Goal: Find specific page/section: Find specific page/section

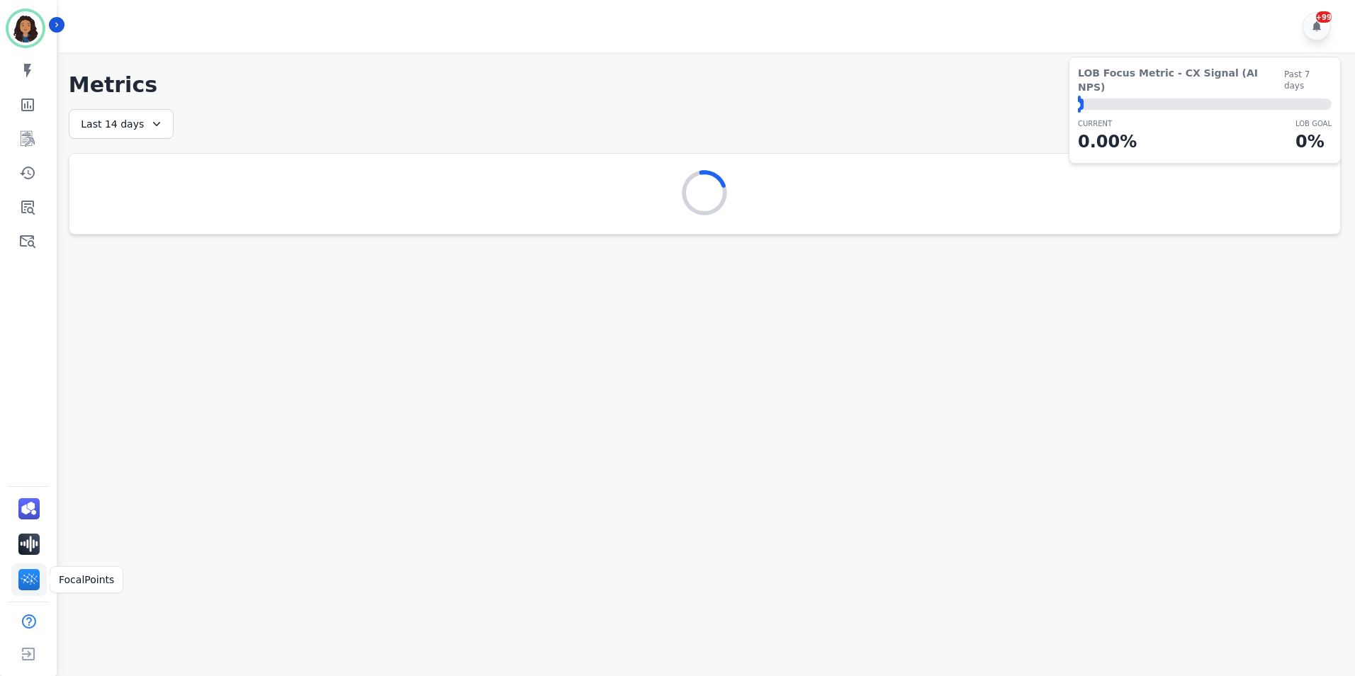
click at [31, 574] on img "Sidebar" at bounding box center [28, 579] width 21 height 21
click at [29, 140] on icon "Sidebar" at bounding box center [27, 138] width 17 height 17
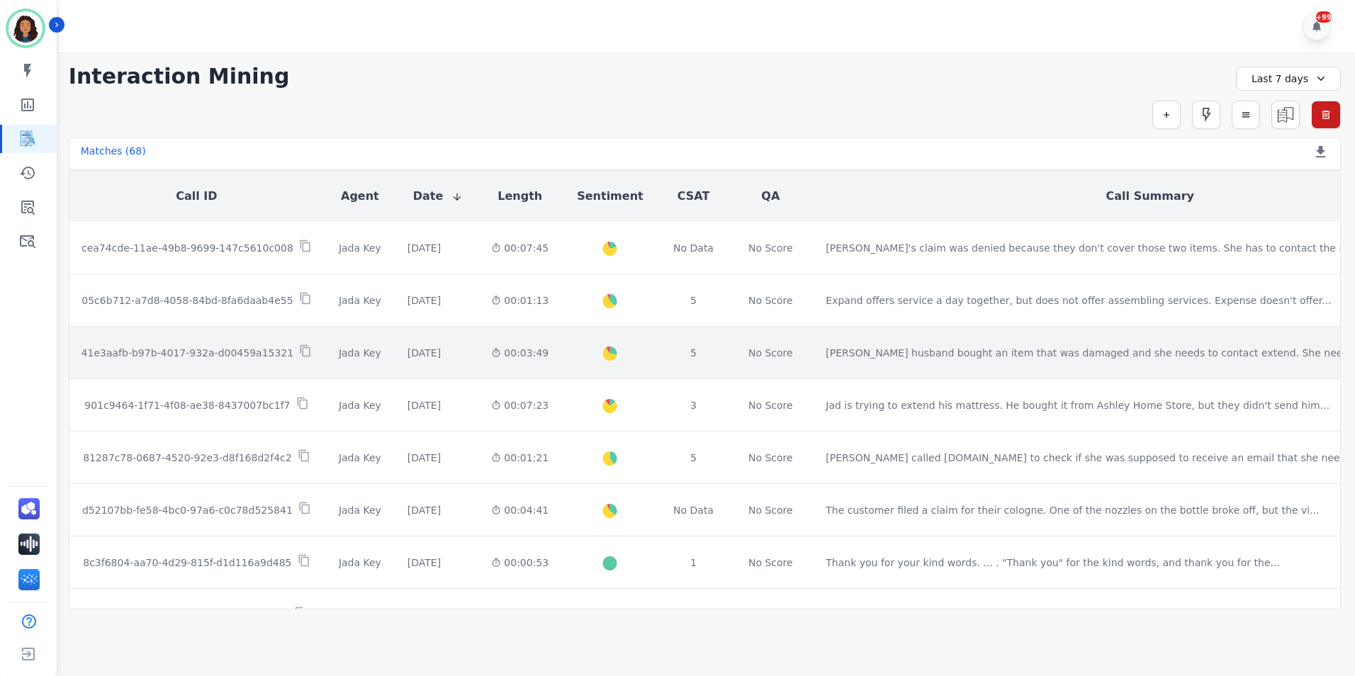
click at [697, 354] on div "5" at bounding box center [694, 353] width 44 height 14
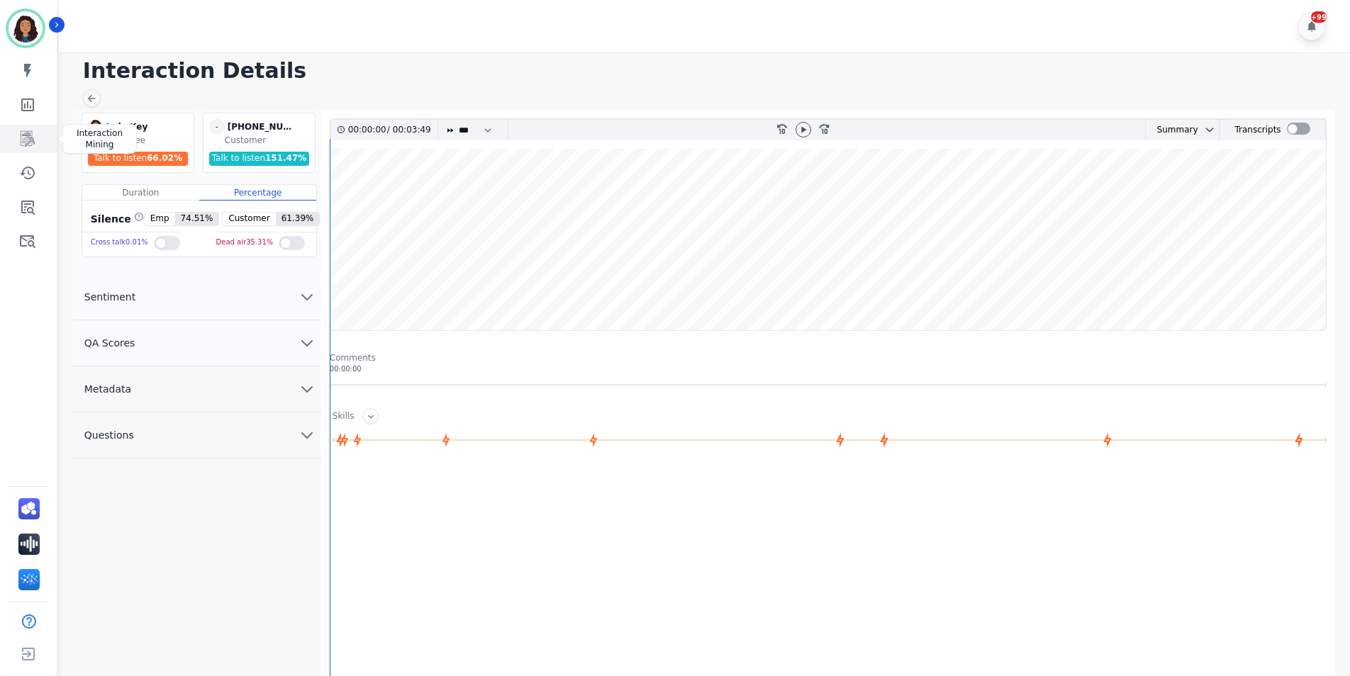
click at [25, 138] on icon "Sidebar" at bounding box center [28, 139] width 14 height 16
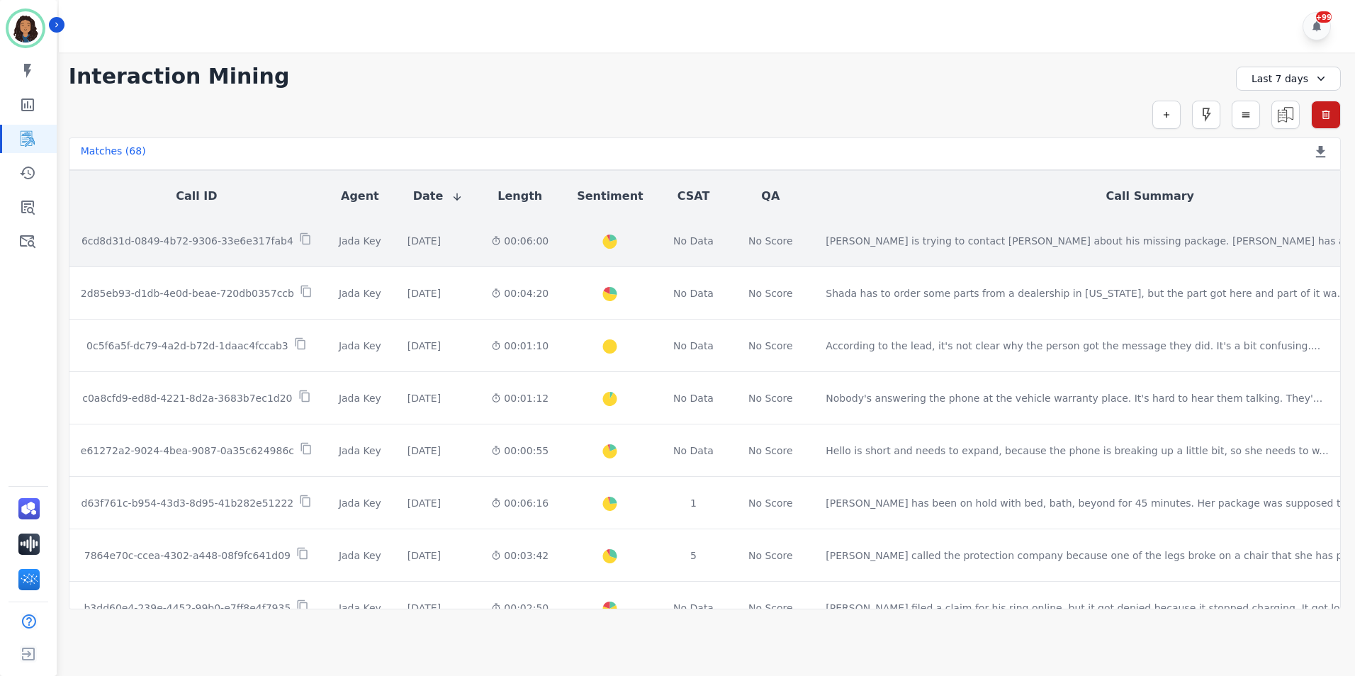
scroll to position [727, 0]
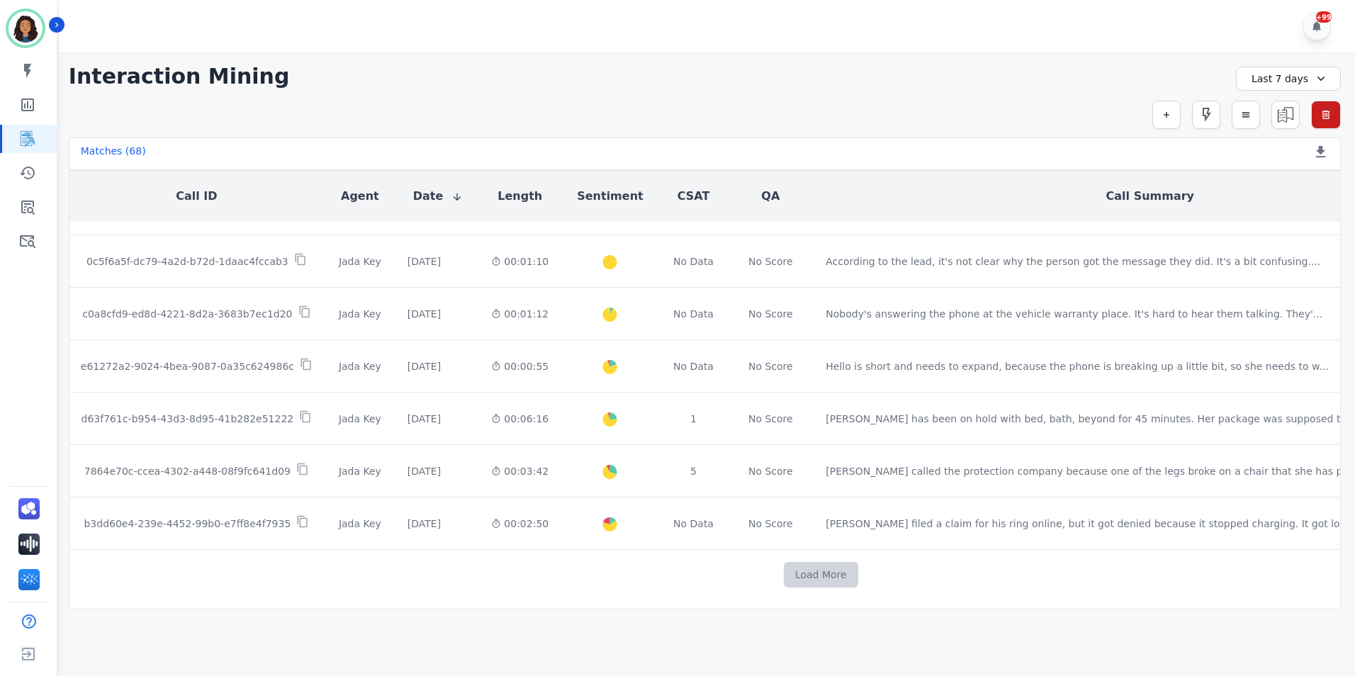
click at [784, 575] on button "Load More" at bounding box center [821, 575] width 74 height 26
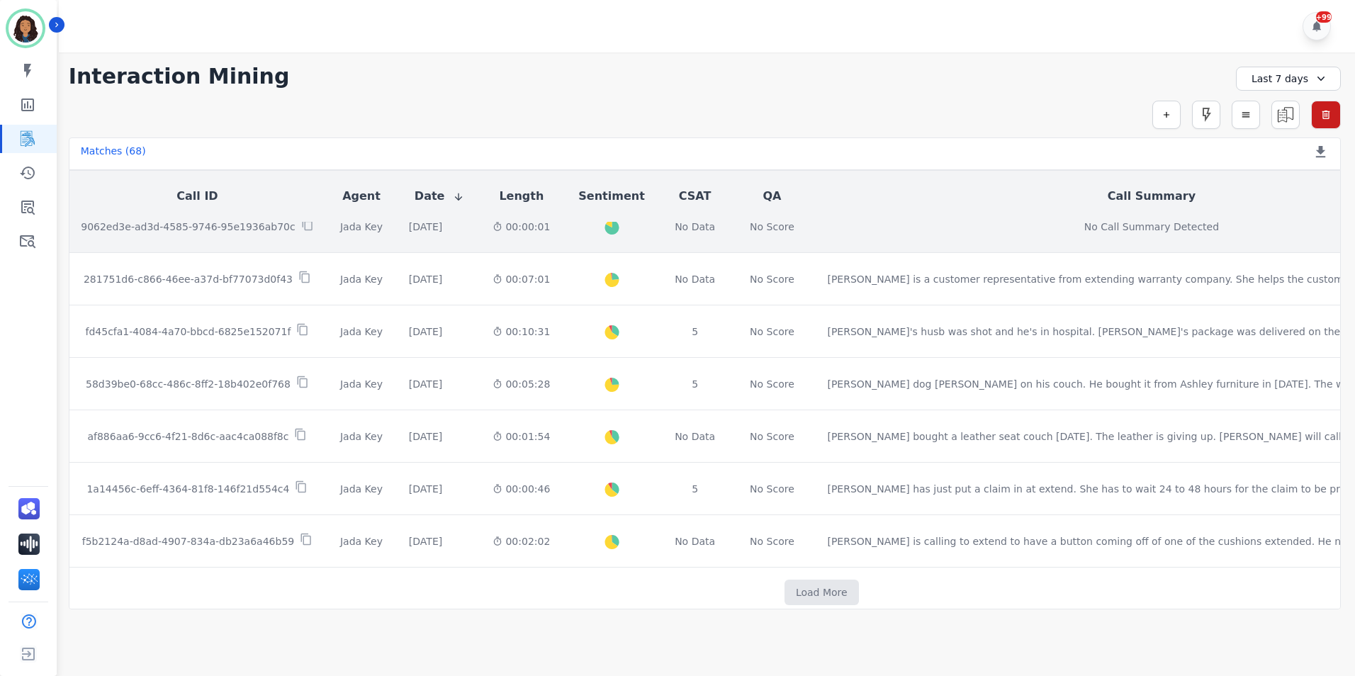
scroll to position [1764, 0]
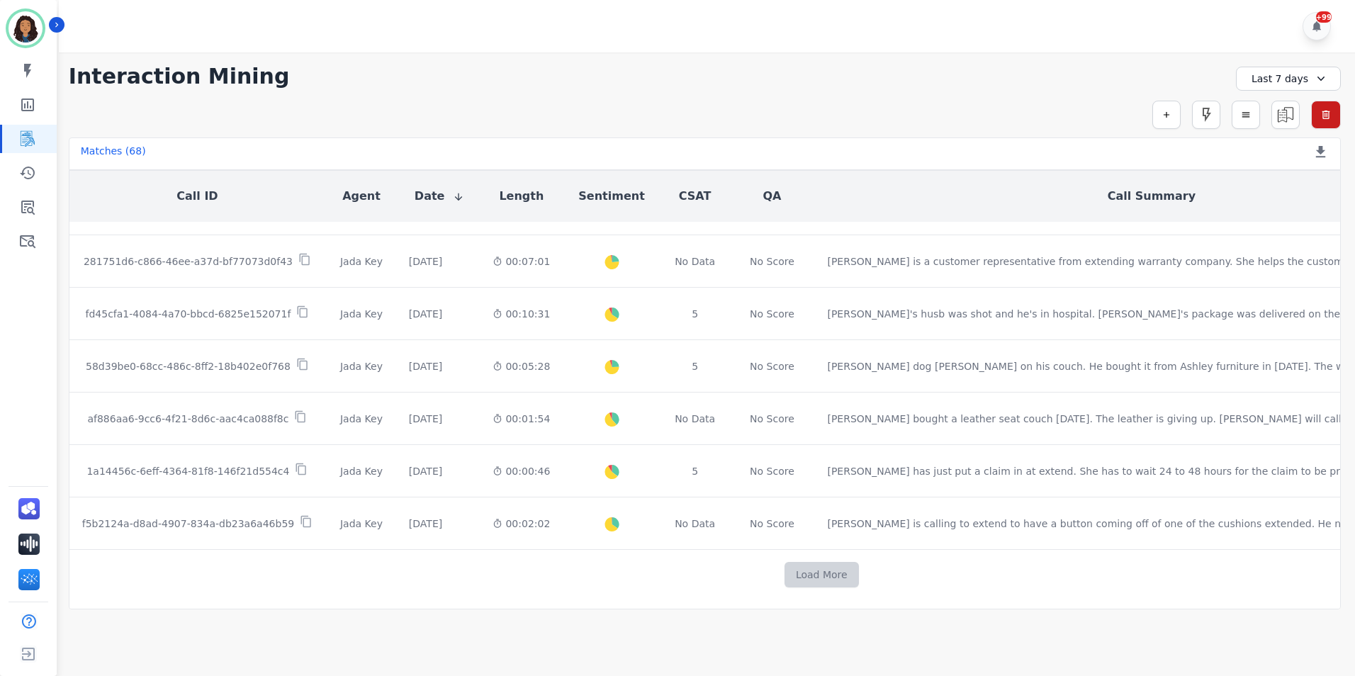
click at [785, 570] on button "Load More" at bounding box center [822, 575] width 74 height 26
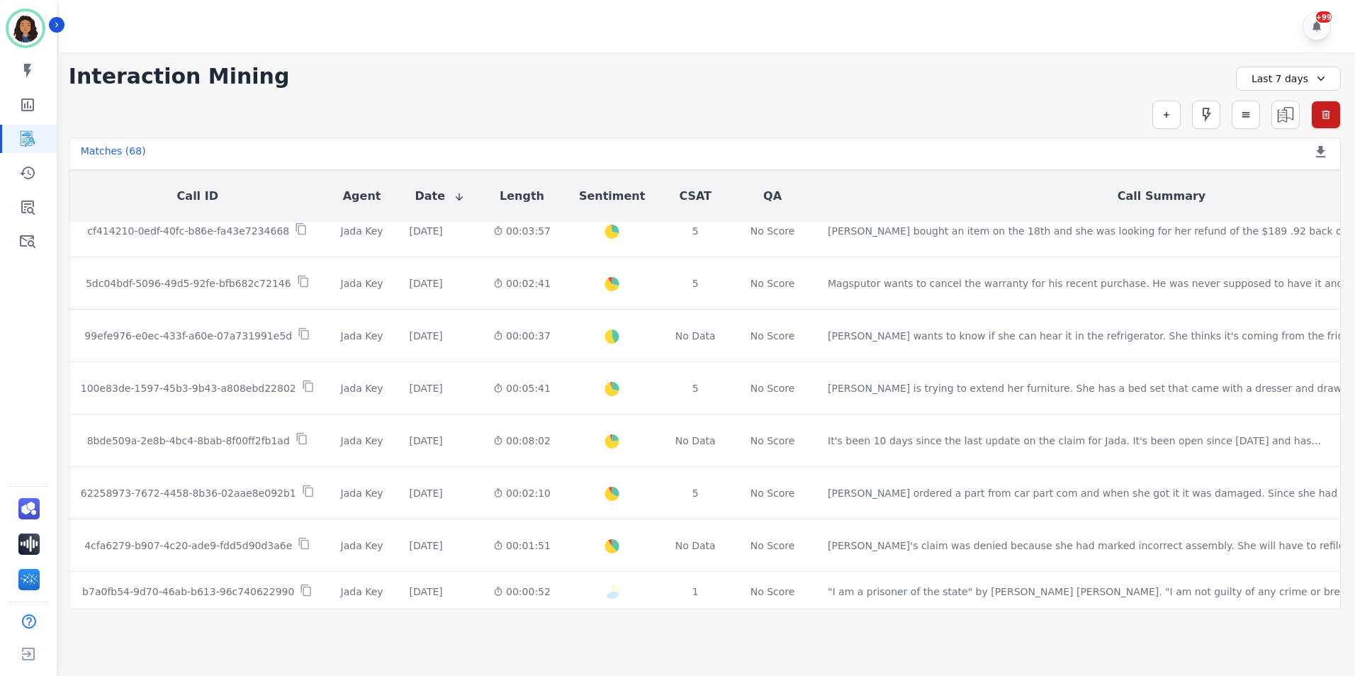
scroll to position [2779, 0]
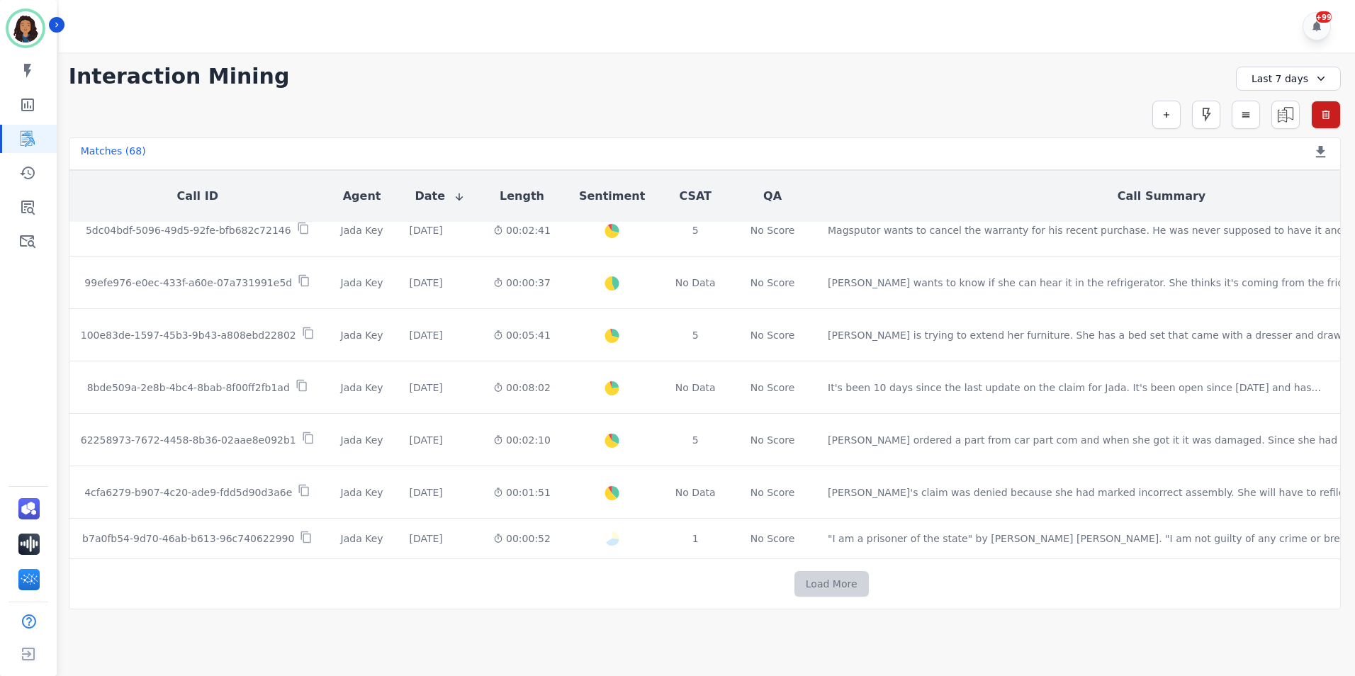
click at [795, 576] on button "Load More" at bounding box center [832, 584] width 74 height 26
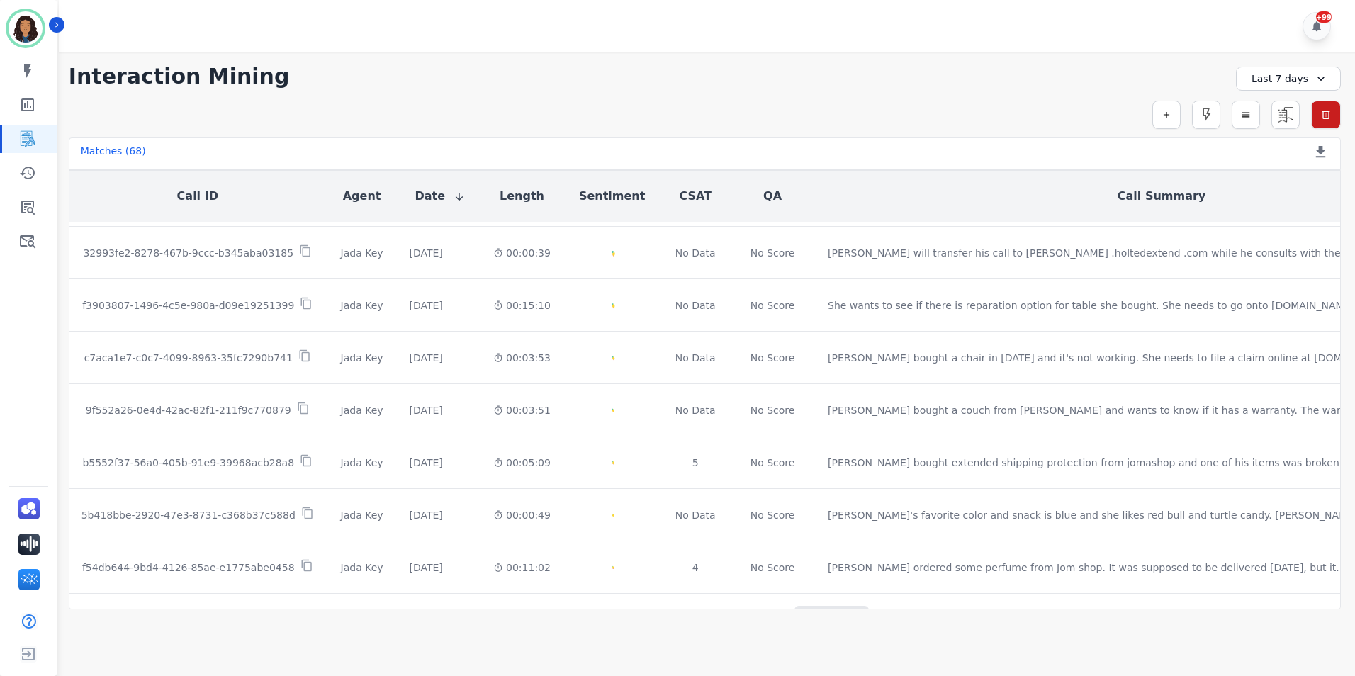
scroll to position [3208, 0]
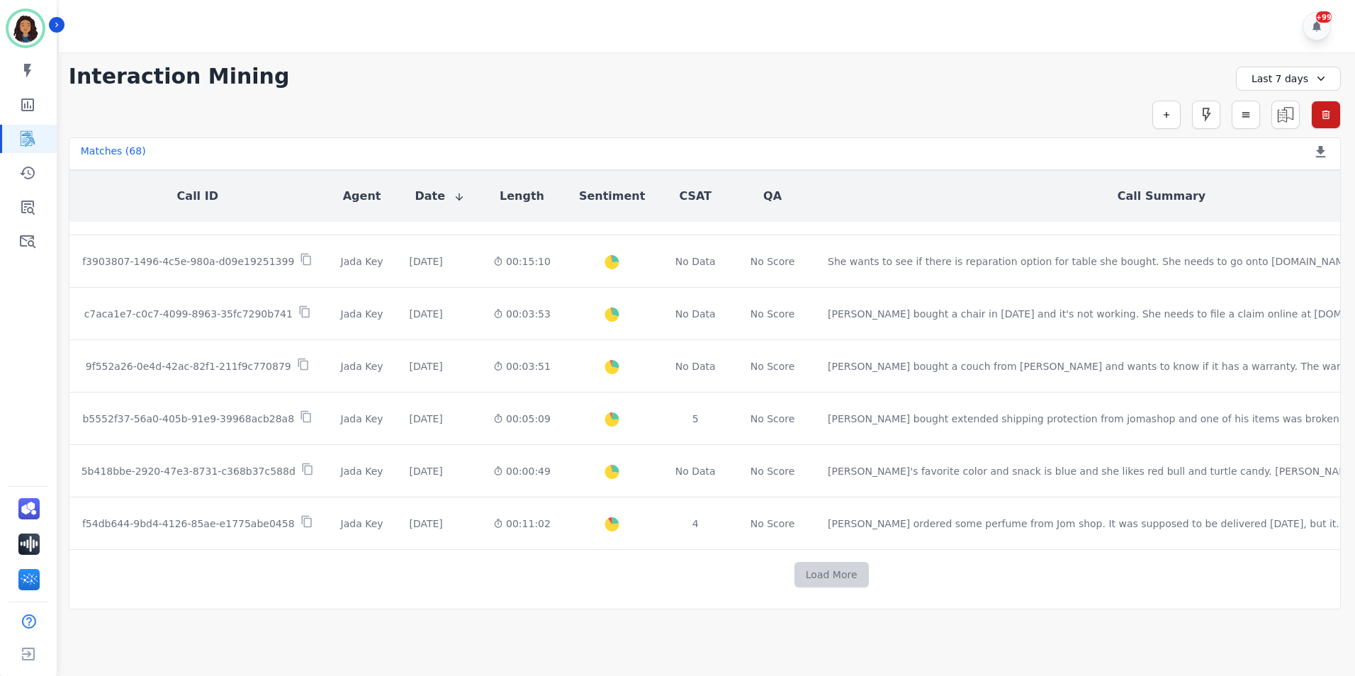
click at [795, 571] on button "Load More" at bounding box center [832, 575] width 74 height 26
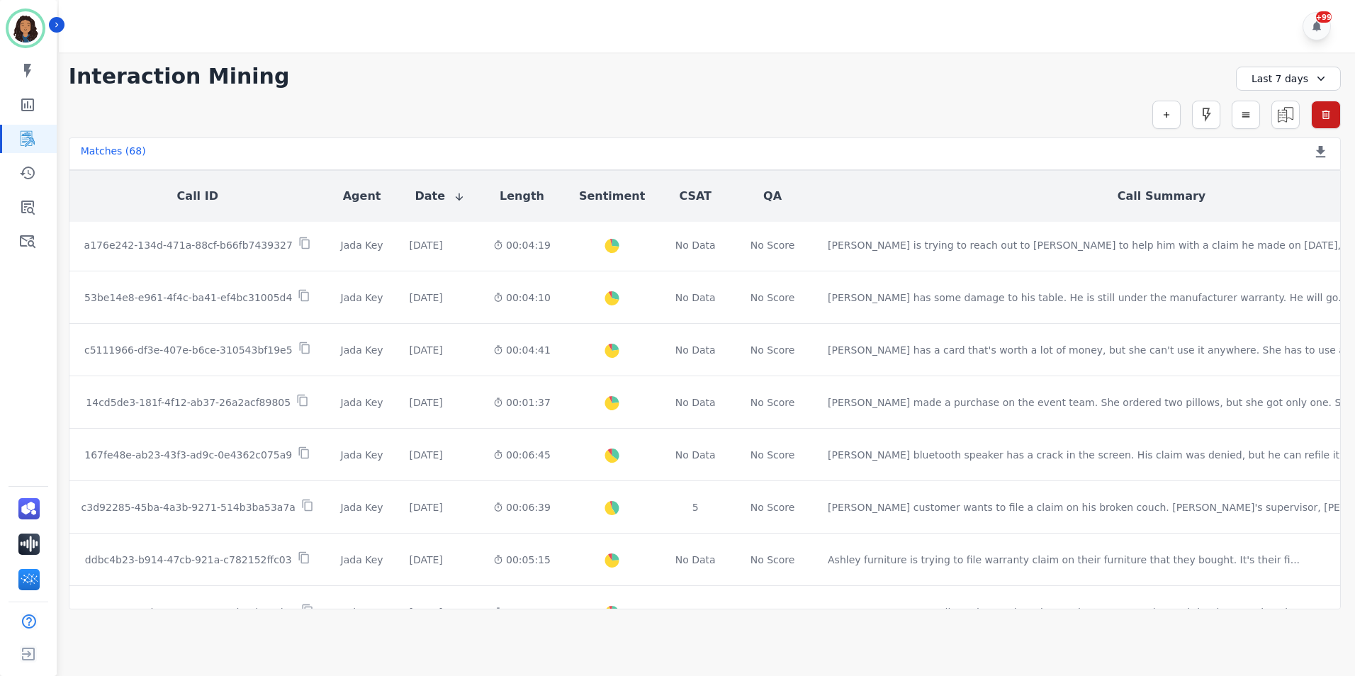
scroll to position [2358, 0]
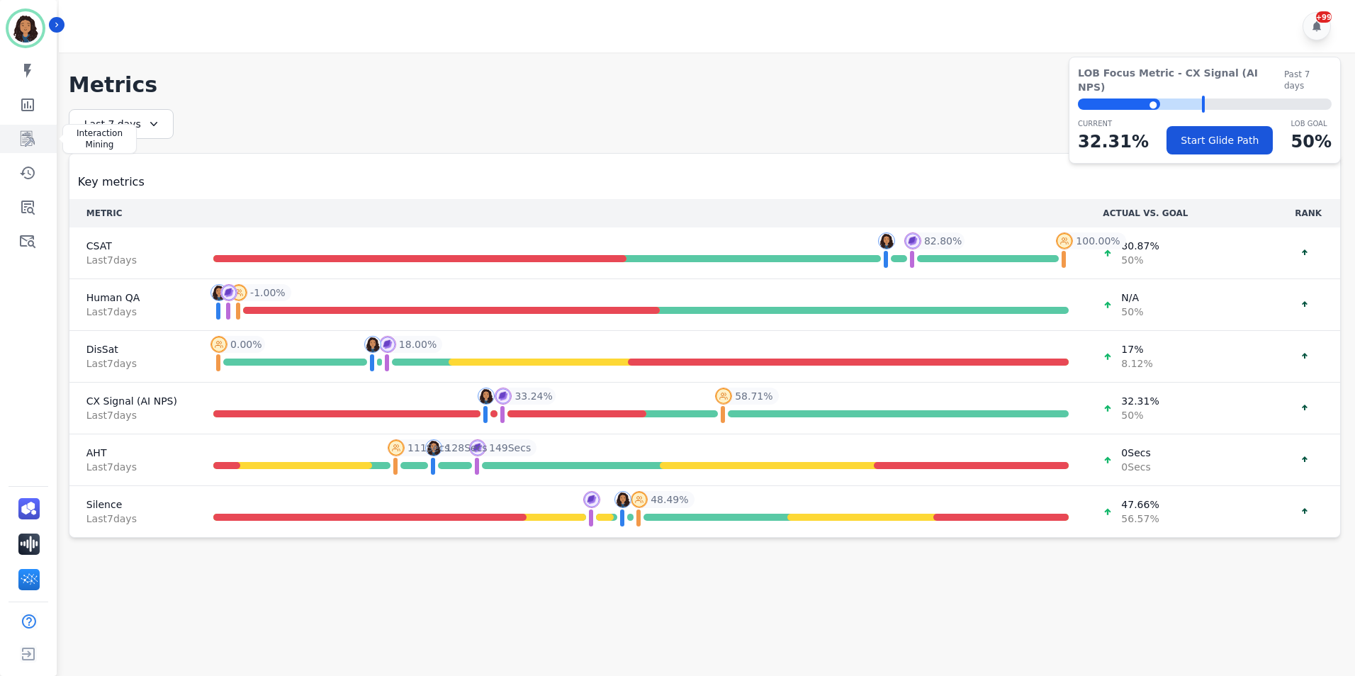
click at [23, 133] on icon "Sidebar" at bounding box center [27, 138] width 17 height 17
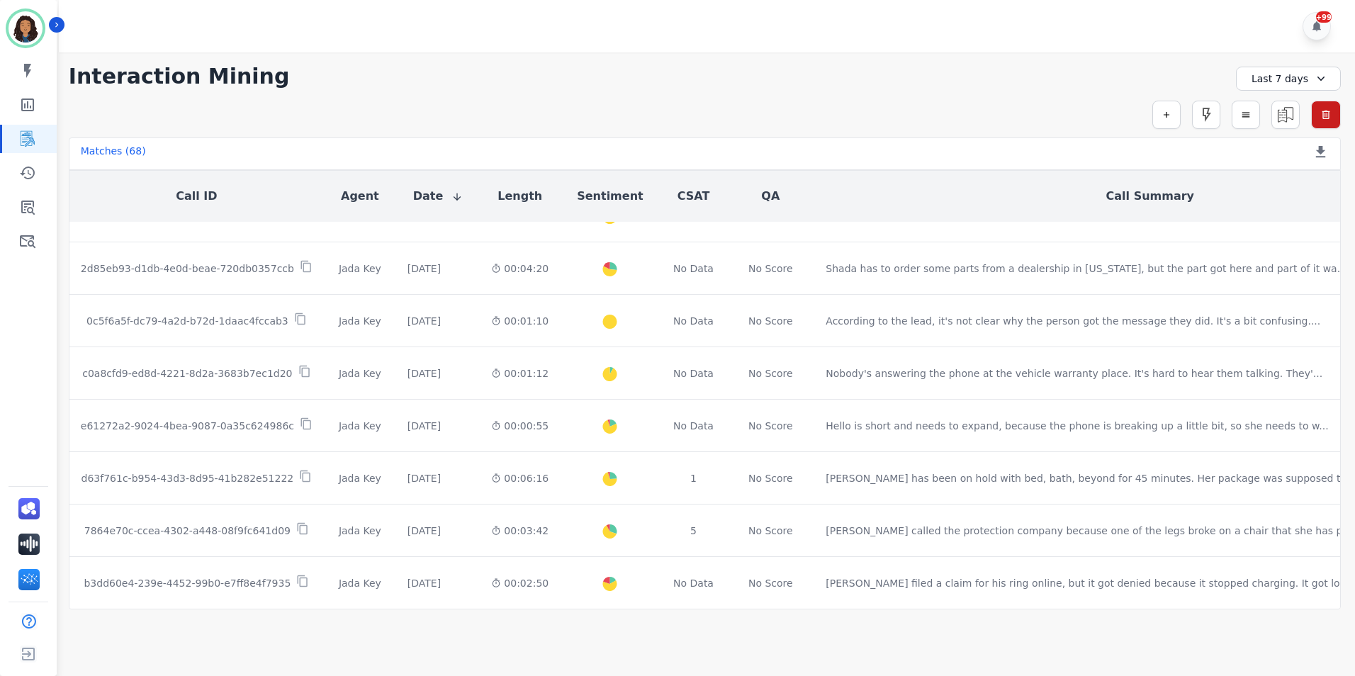
scroll to position [727, 0]
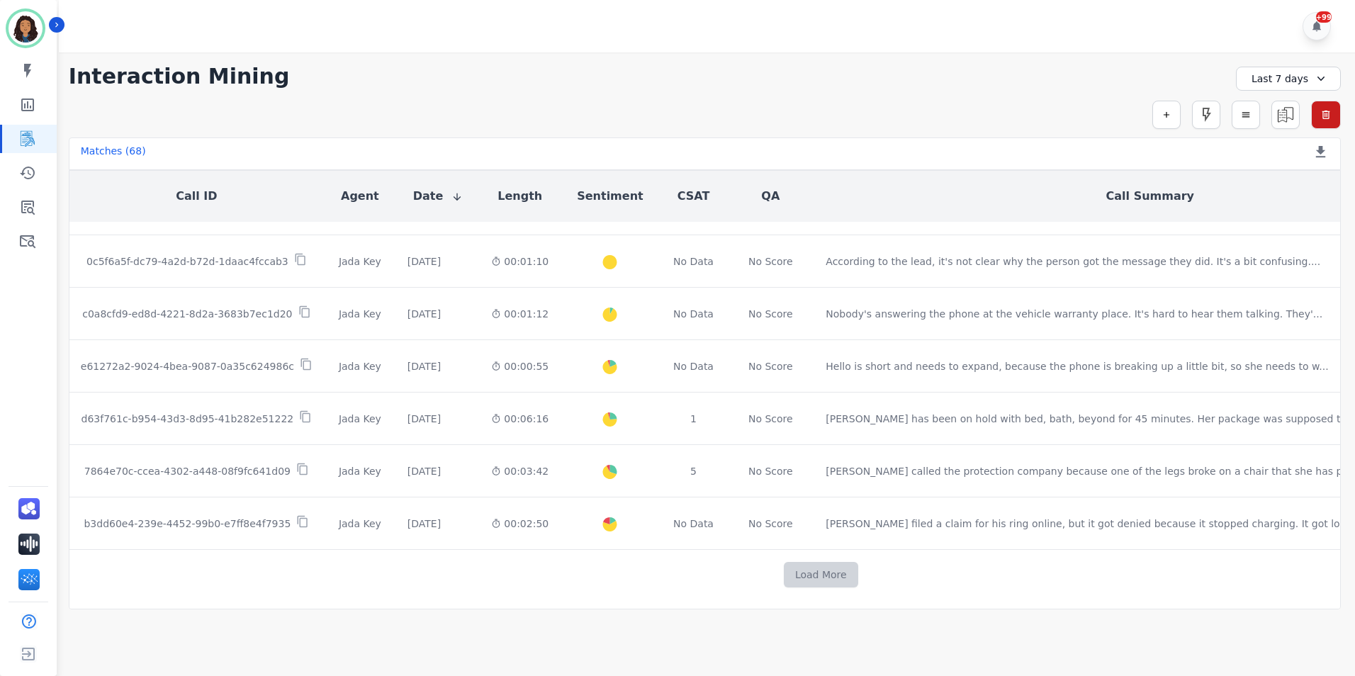
click at [784, 576] on button "Load More" at bounding box center [821, 575] width 74 height 26
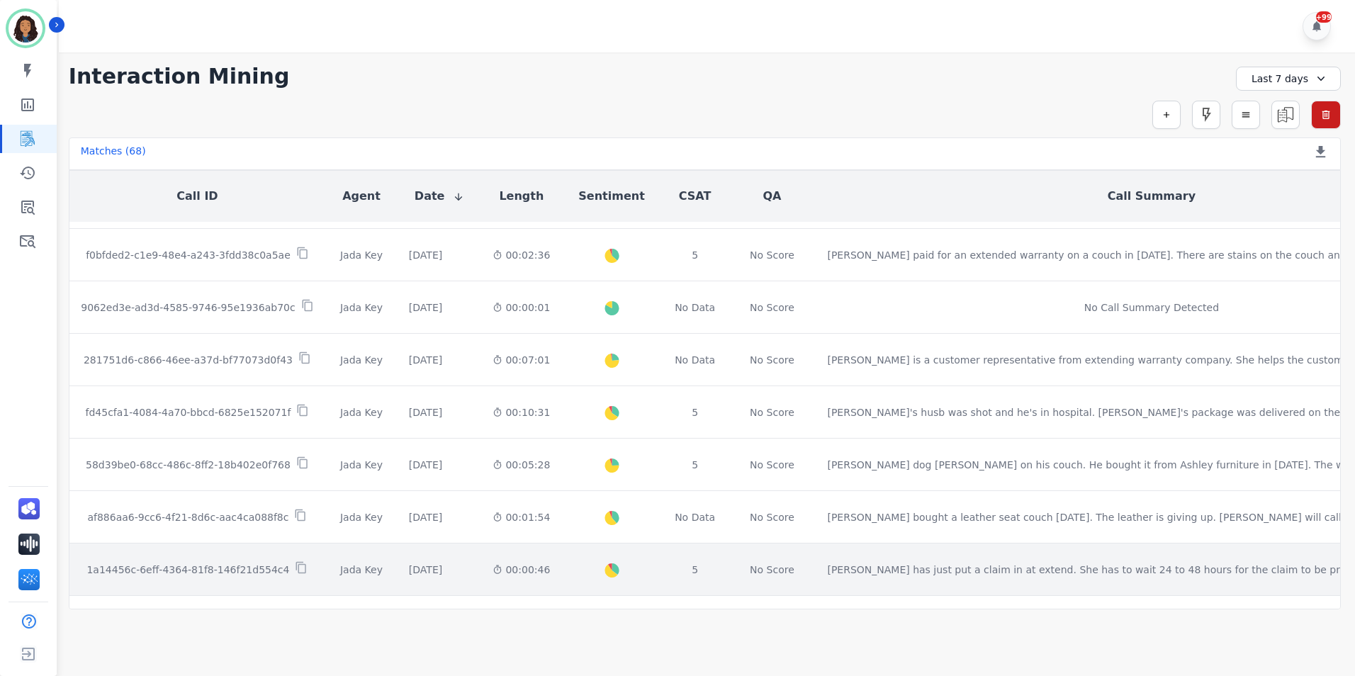
scroll to position [1764, 0]
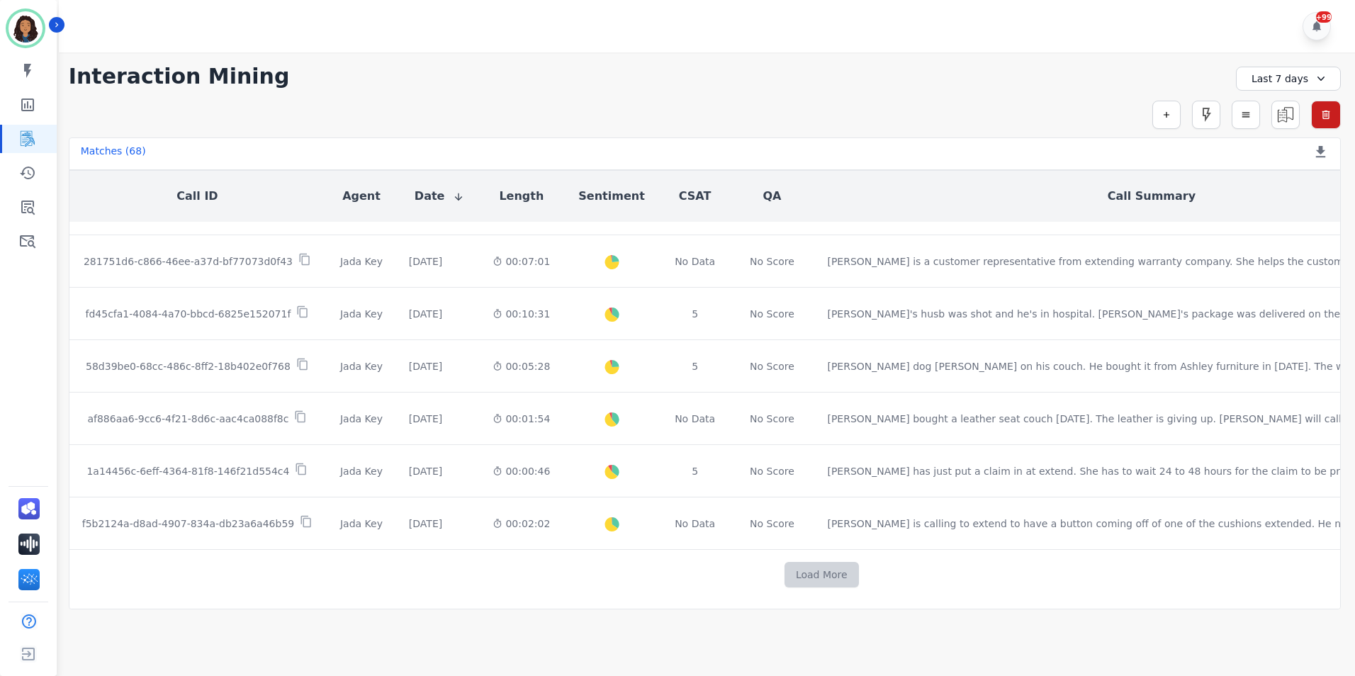
click at [785, 569] on button "Load More" at bounding box center [822, 575] width 74 height 26
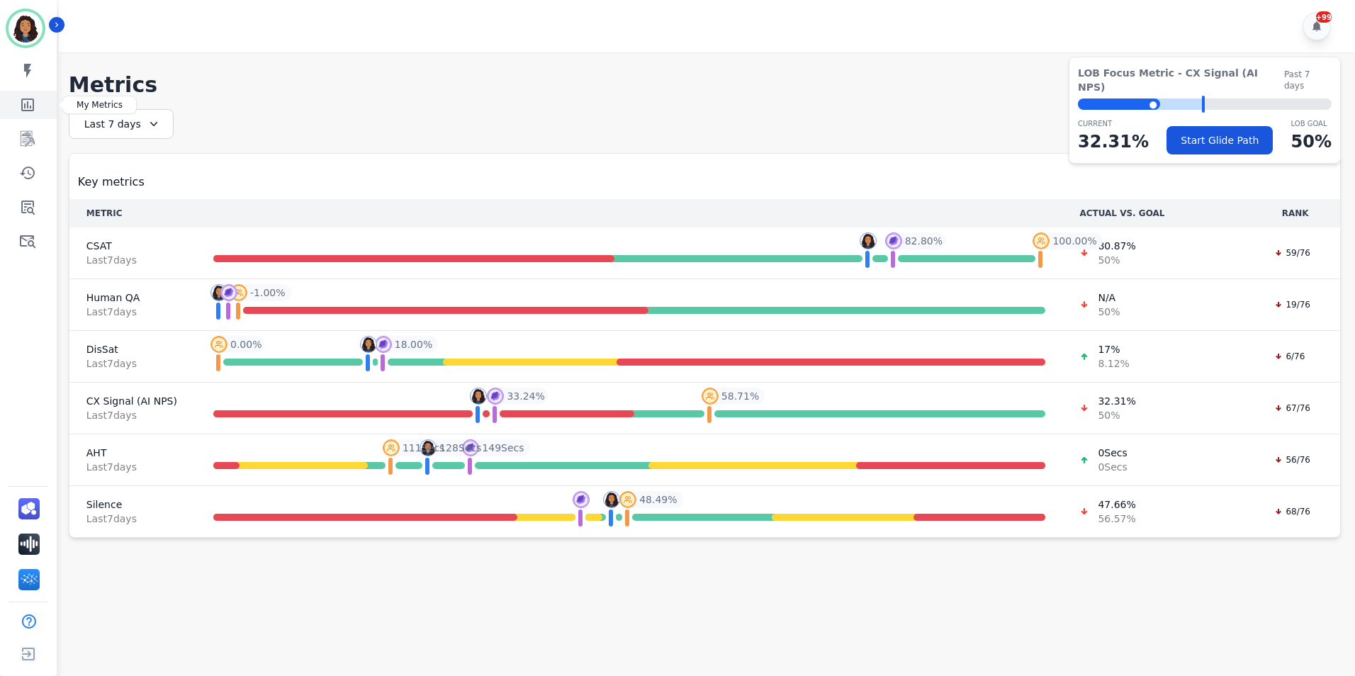
click at [25, 118] on link "Sidebar" at bounding box center [29, 105] width 55 height 28
click at [29, 139] on icon "Sidebar" at bounding box center [27, 138] width 17 height 17
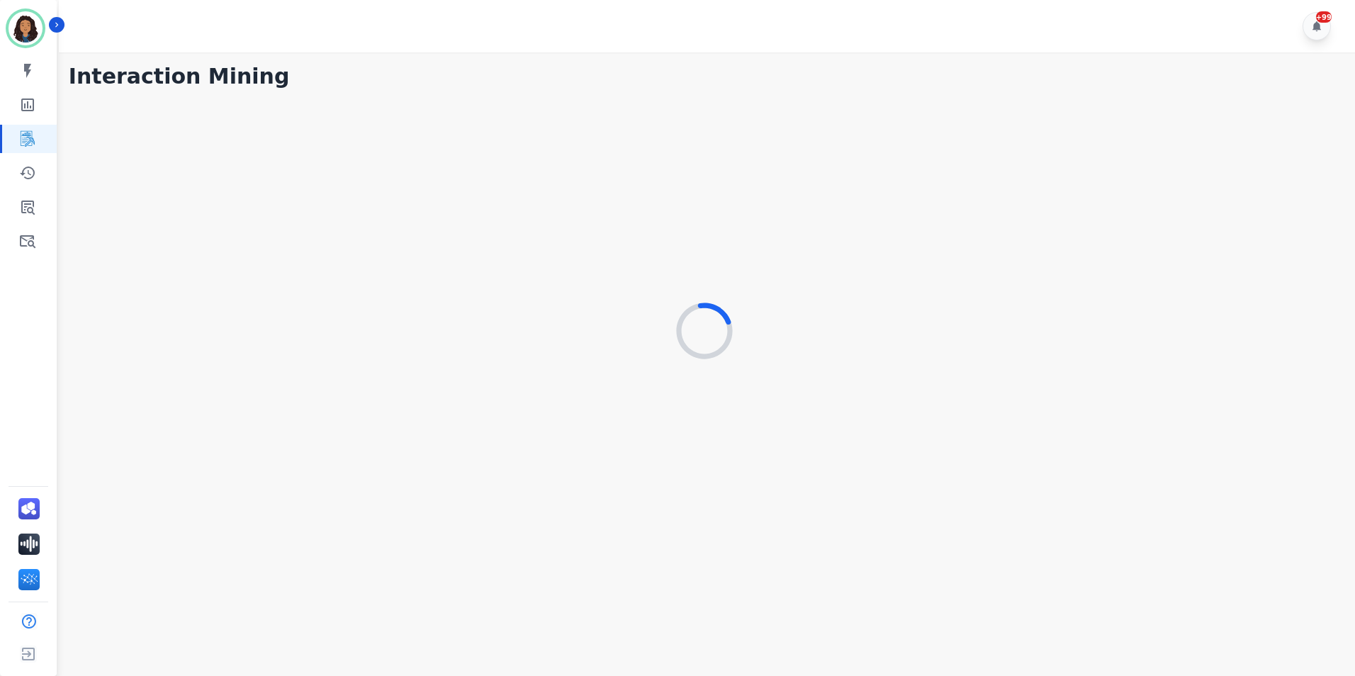
click at [13, 87] on div "My skills My Metrics Interaction Mining Coaching History Claims Quality Ticket/…" at bounding box center [28, 156] width 57 height 198
click at [23, 106] on icon "Sidebar" at bounding box center [27, 105] width 13 height 13
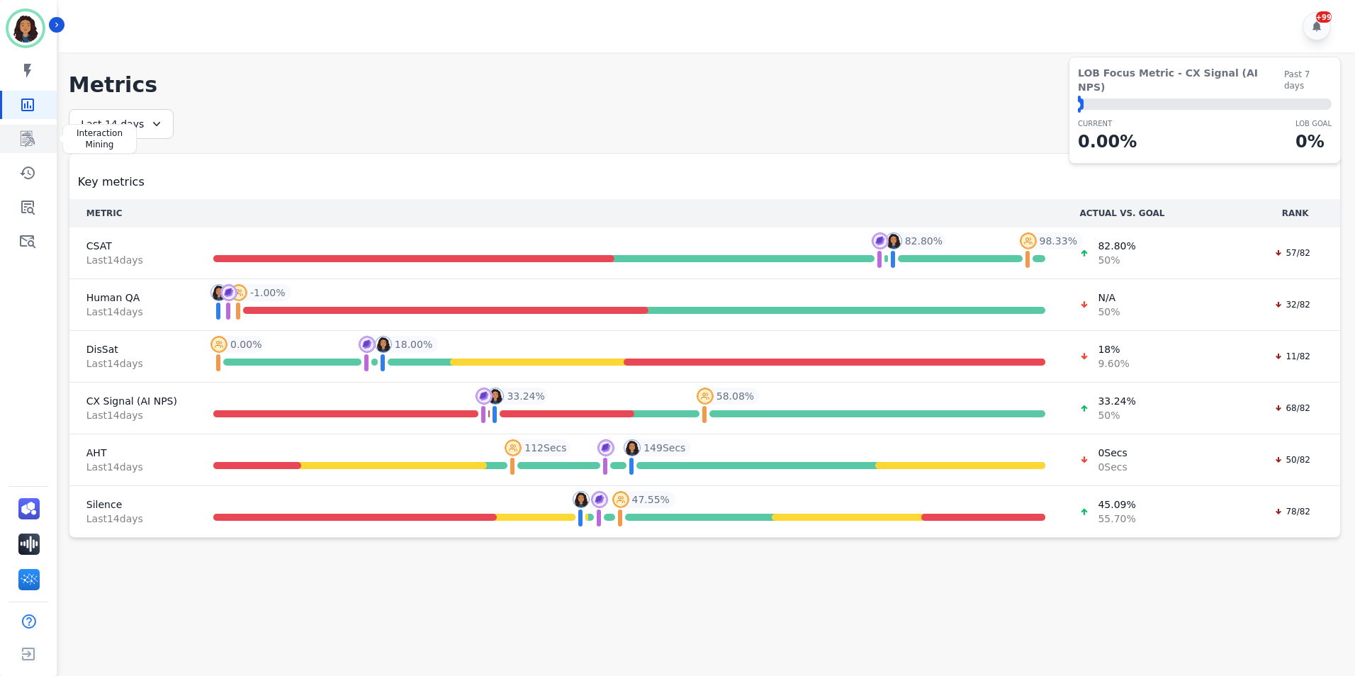
click at [28, 131] on icon "Sidebar" at bounding box center [28, 139] width 14 height 16
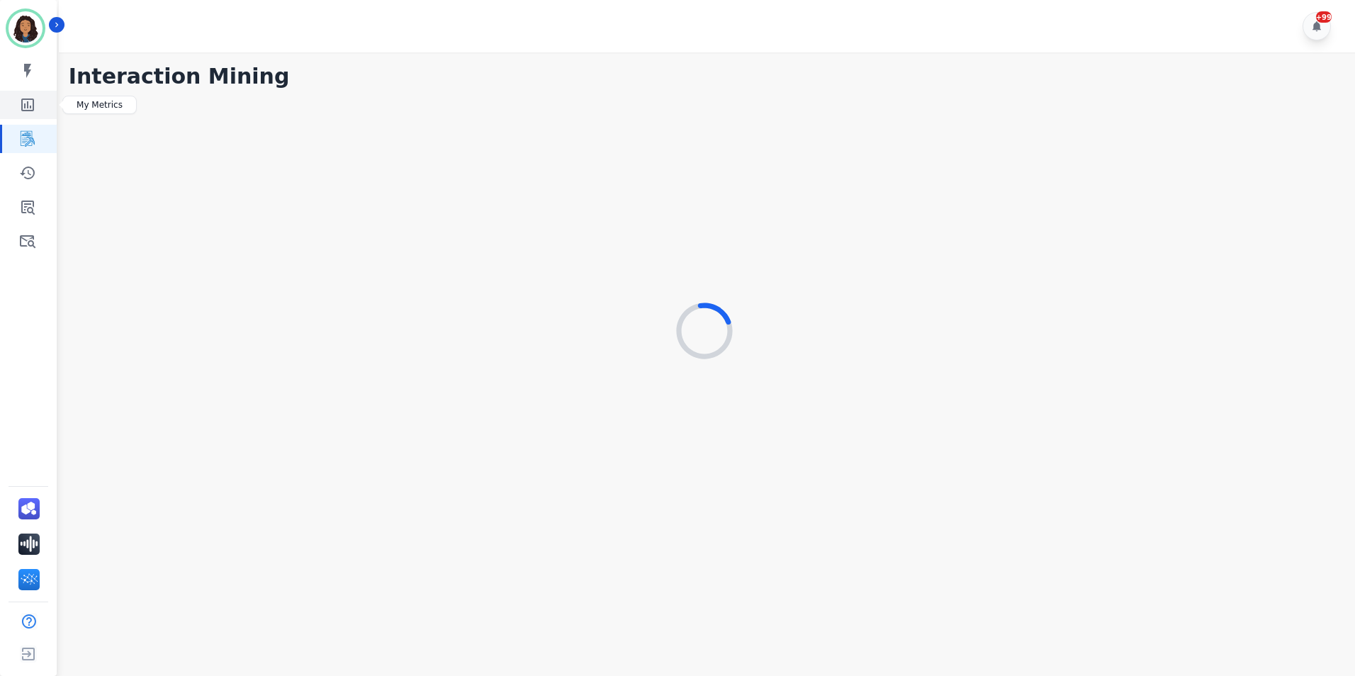
click at [19, 103] on icon "Sidebar" at bounding box center [27, 104] width 17 height 17
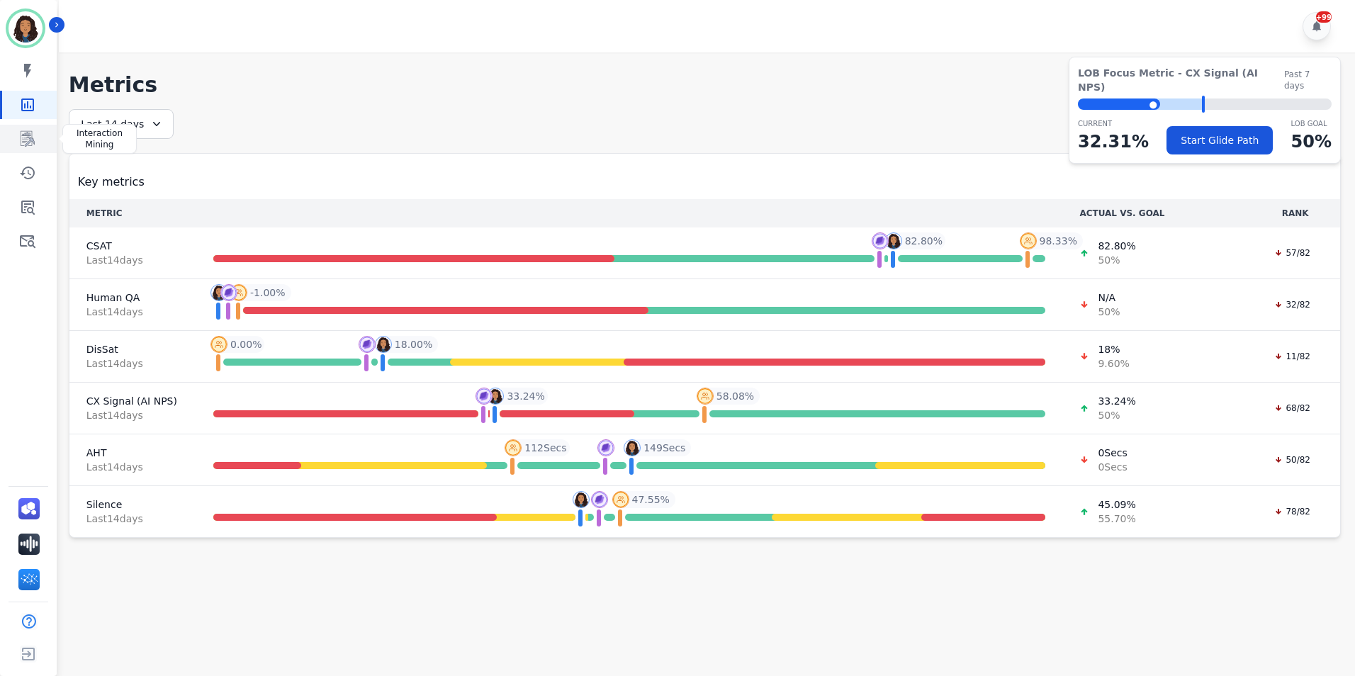
click at [40, 137] on link "Sidebar" at bounding box center [29, 139] width 55 height 28
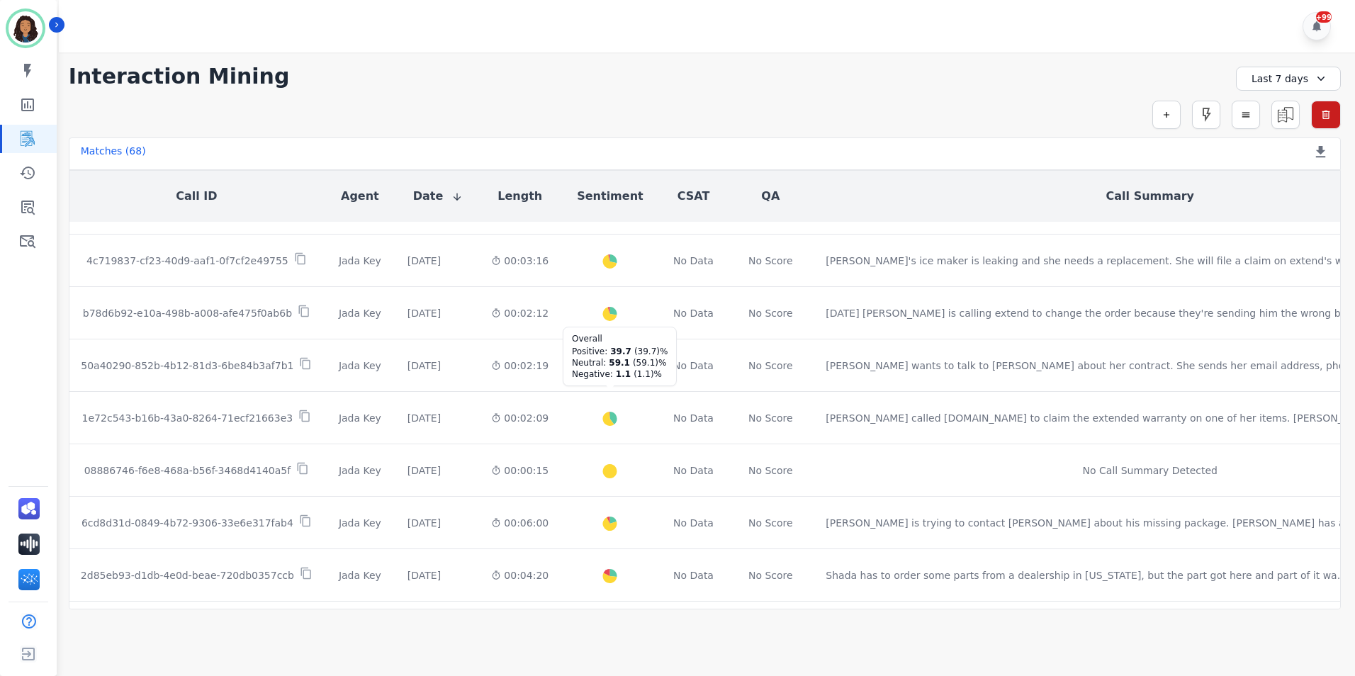
scroll to position [727, 0]
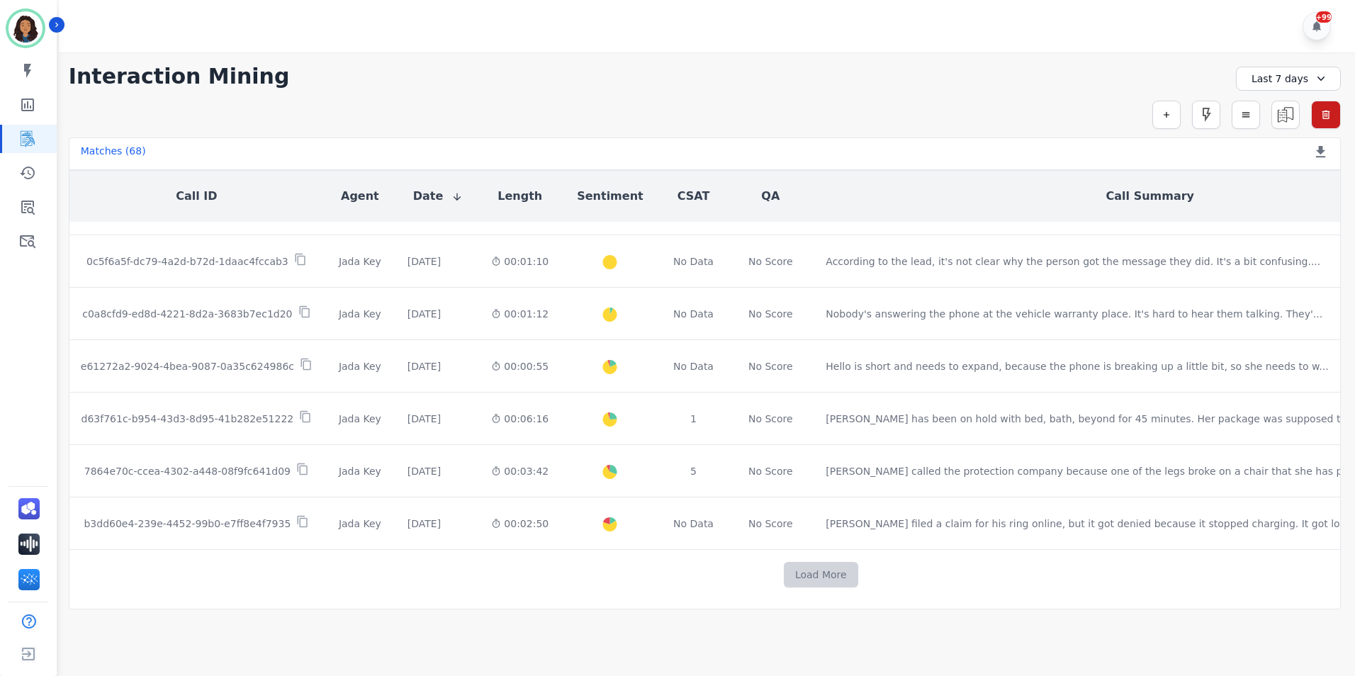
click at [784, 580] on button "Load More" at bounding box center [821, 575] width 74 height 26
